Goal: Transaction & Acquisition: Purchase product/service

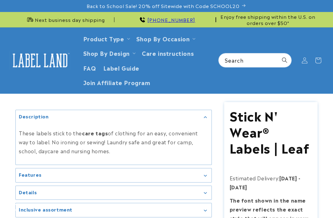
scroll to position [167, 0]
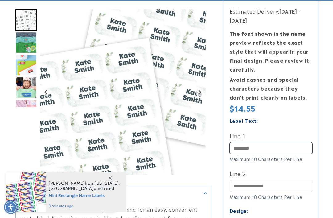
click at [249, 144] on input "Line 1" at bounding box center [270, 148] width 83 height 12
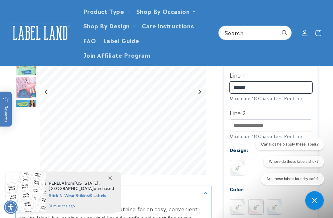
scroll to position [208, 0]
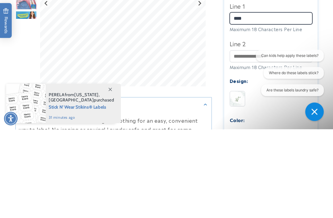
type input "***"
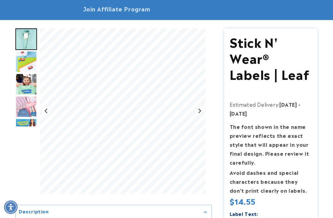
scroll to position [144, 0]
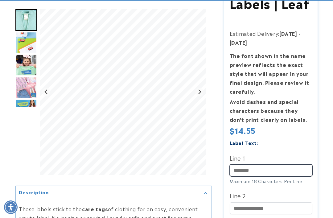
click at [245, 164] on input "Line 1" at bounding box center [270, 170] width 83 height 12
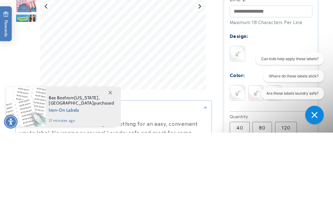
scroll to position [0, 0]
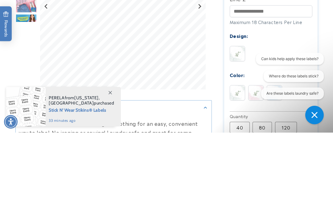
type input "**********"
click at [244, 96] on input "Line 2" at bounding box center [270, 97] width 83 height 12
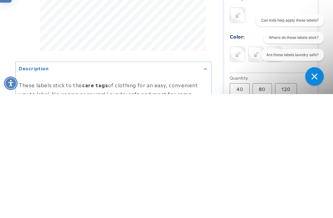
type input "**********"
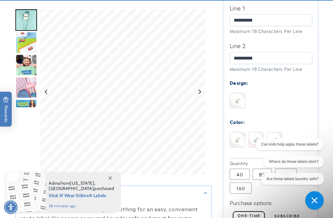
click at [278, 160] on button "Where do these labels stick?" at bounding box center [293, 162] width 60 height 12
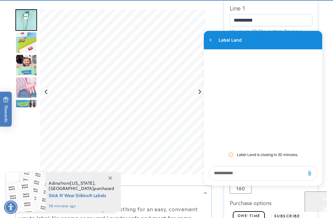
scroll to position [0, 0]
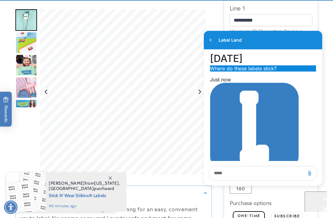
click at [233, 180] on textarea "live chat message input" at bounding box center [256, 173] width 91 height 14
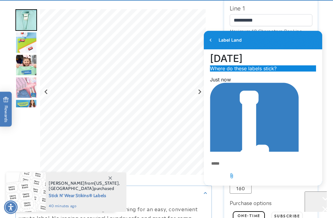
scroll to position [306, 0]
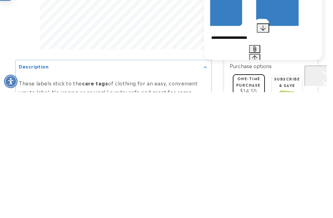
type textarea "**********"
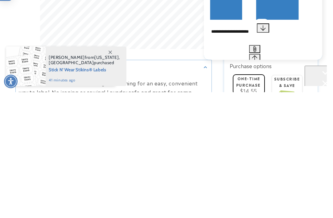
click at [312, 80] on div "Gorgias live chat" at bounding box center [325, 84] width 36 height 8
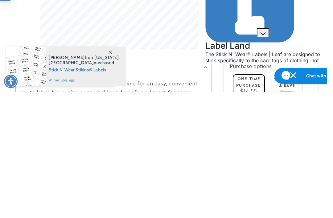
scroll to position [431, 0]
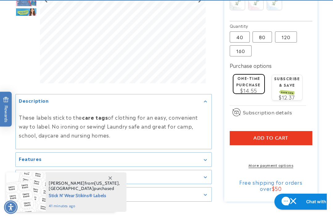
click at [306, 201] on h1 "Chat with us" at bounding box center [319, 201] width 26 height 6
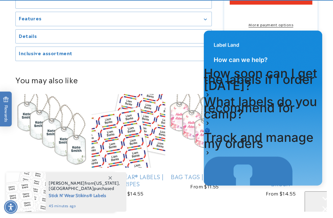
scroll to position [572, 0]
click at [319, 197] on icon "Gorgias live chat" at bounding box center [325, 198] width 12 height 12
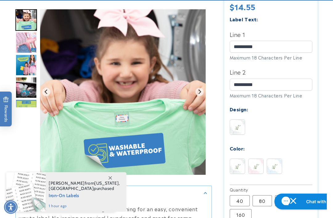
scroll to position [268, 0]
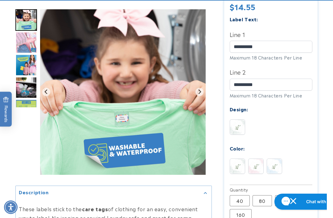
click at [277, 166] on img at bounding box center [274, 166] width 15 height 15
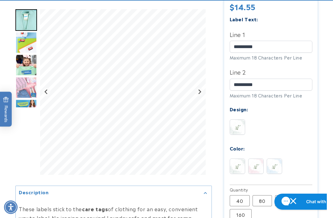
click at [237, 166] on img at bounding box center [237, 166] width 15 height 15
click at [260, 172] on img at bounding box center [255, 166] width 15 height 15
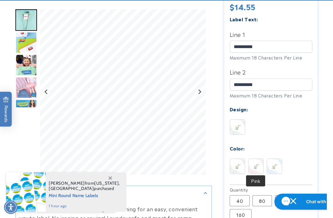
click at [269, 164] on img at bounding box center [274, 166] width 15 height 15
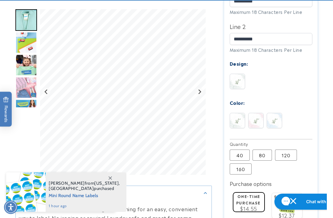
scroll to position [317, 0]
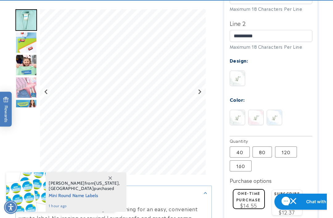
click at [261, 148] on label "80 Variant sold out or unavailable" at bounding box center [261, 151] width 19 height 11
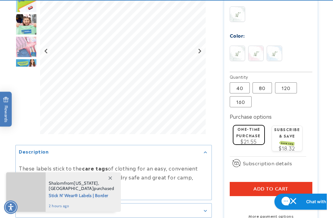
scroll to position [383, 0]
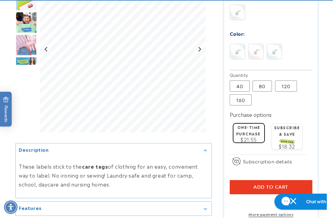
click at [285, 136] on label "Subscribe & save SAVE 15%" at bounding box center [287, 133] width 26 height 19
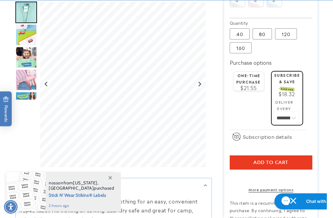
click at [251, 157] on button "Add to cart" at bounding box center [270, 163] width 83 height 14
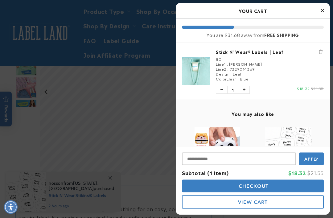
scroll to position [217, 0]
